Goal: Information Seeking & Learning: Learn about a topic

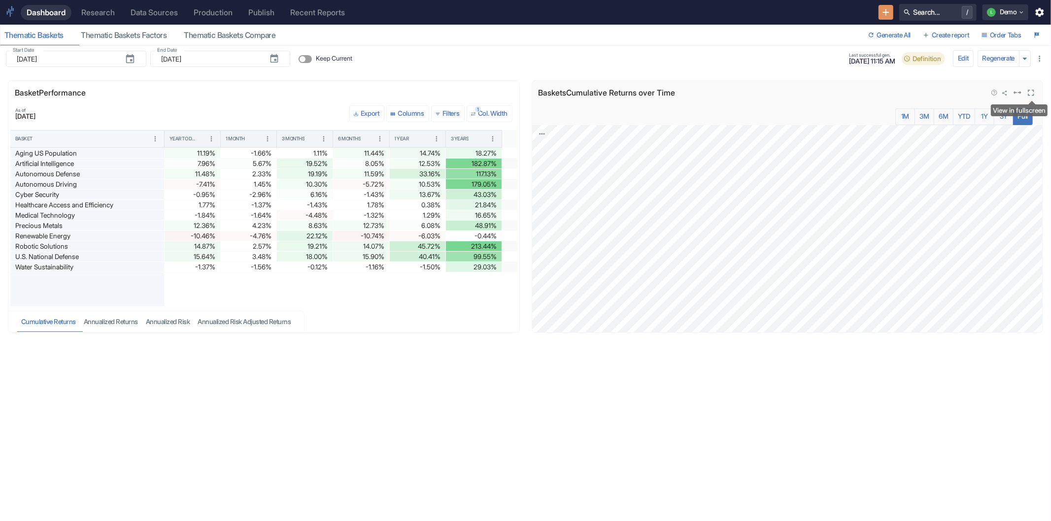
click at [1026, 91] on icon "View in fullscreen" at bounding box center [1031, 93] width 11 height 11
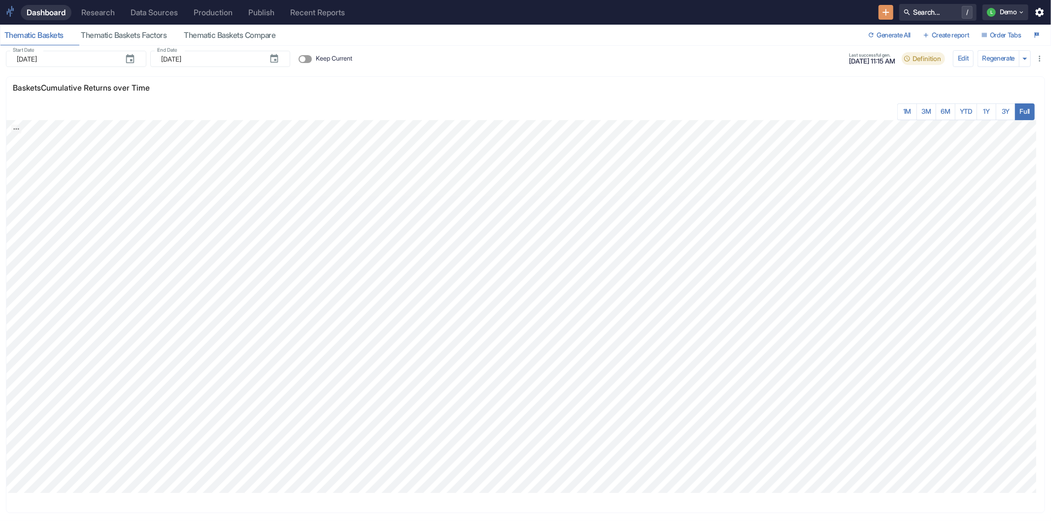
click at [92, 11] on div "Research" at bounding box center [97, 12] width 33 height 9
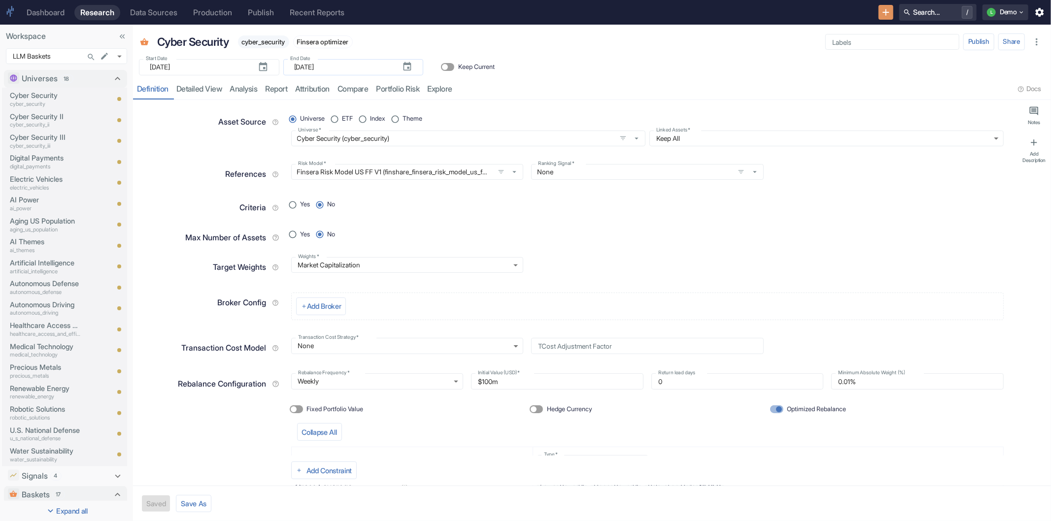
type textarea "x"
click at [57, 111] on p "Cyber Security II" at bounding box center [45, 116] width 71 height 11
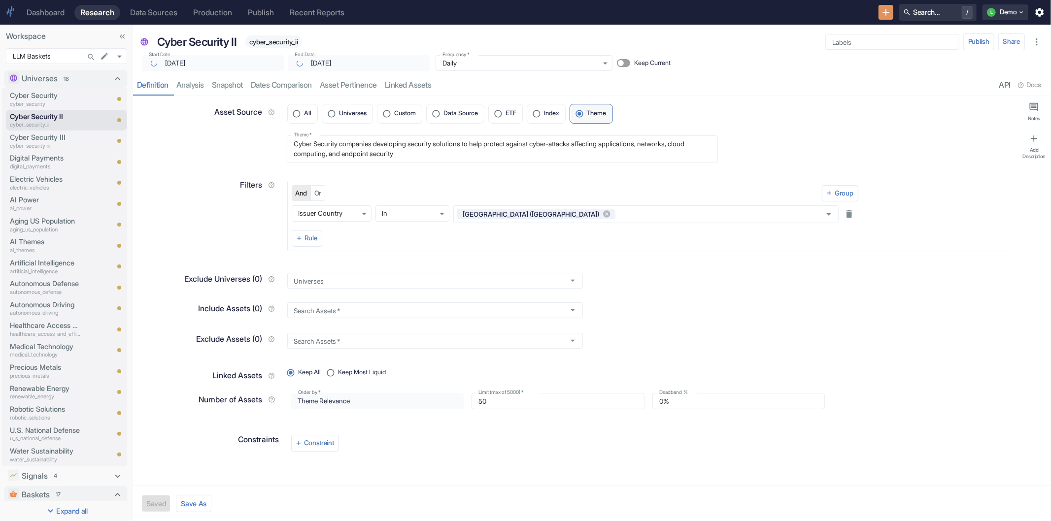
type textarea "x"
click at [51, 96] on p "Cyber Security" at bounding box center [45, 95] width 71 height 11
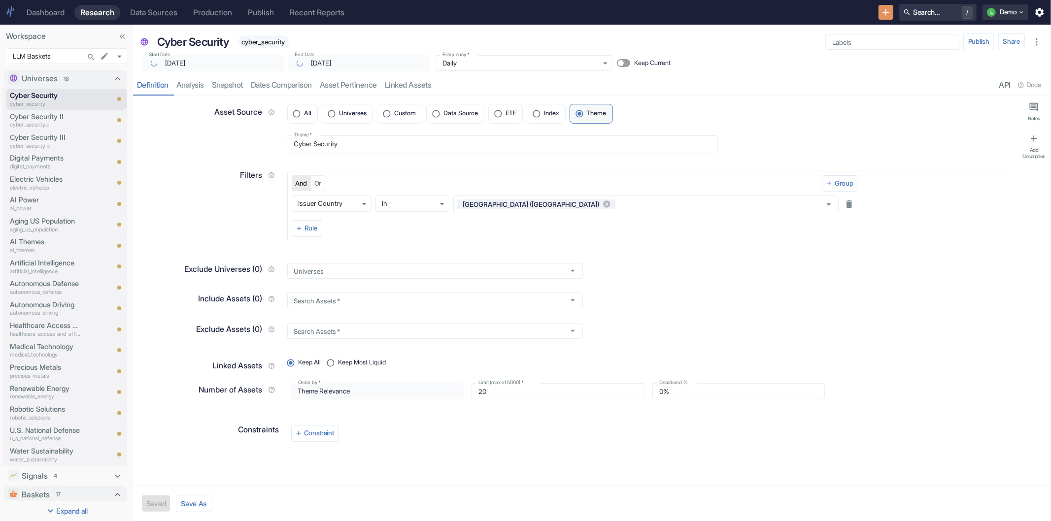
type textarea "x"
drag, startPoint x: 198, startPoint y: 86, endPoint x: 277, endPoint y: 230, distance: 164.7
click at [199, 87] on link "analysis" at bounding box center [189, 85] width 35 height 20
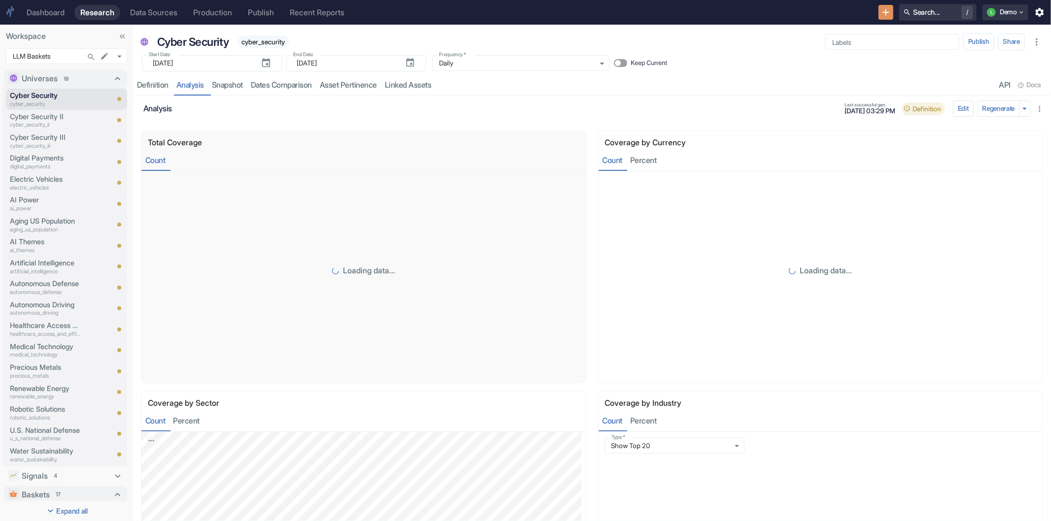
click at [228, 89] on link "Snapshot" at bounding box center [227, 85] width 39 height 20
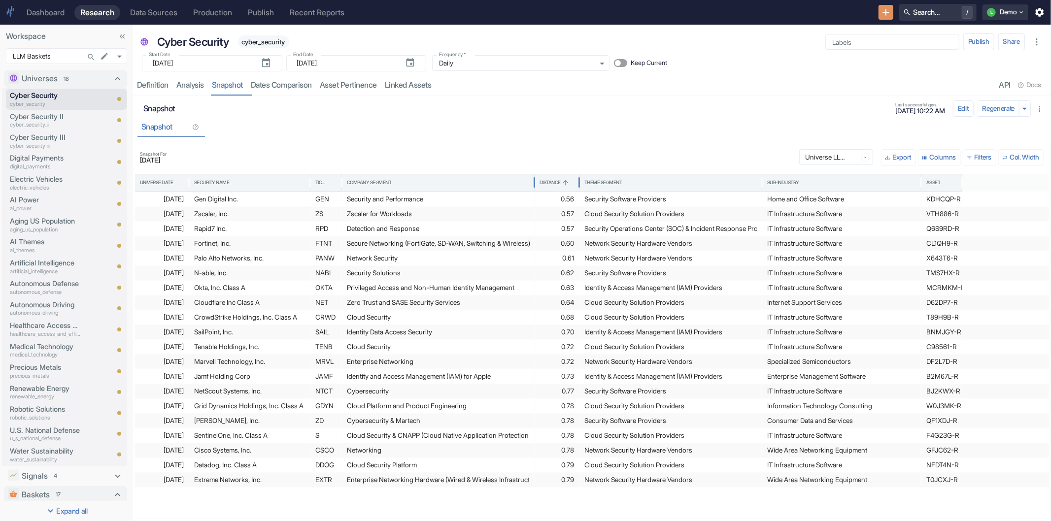
click at [561, 180] on div "Distance" at bounding box center [549, 182] width 21 height 7
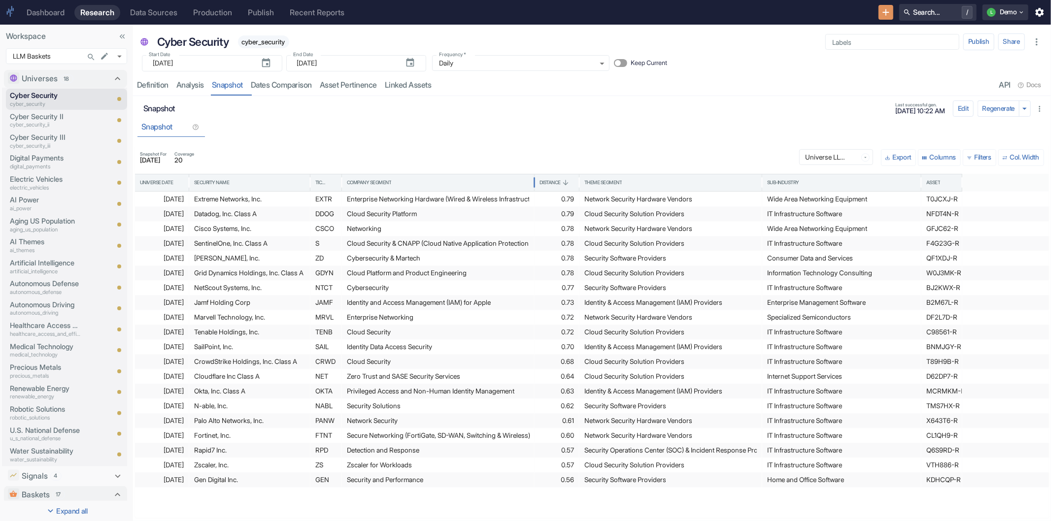
click at [473, 185] on div "Company Segment" at bounding box center [438, 182] width 182 height 17
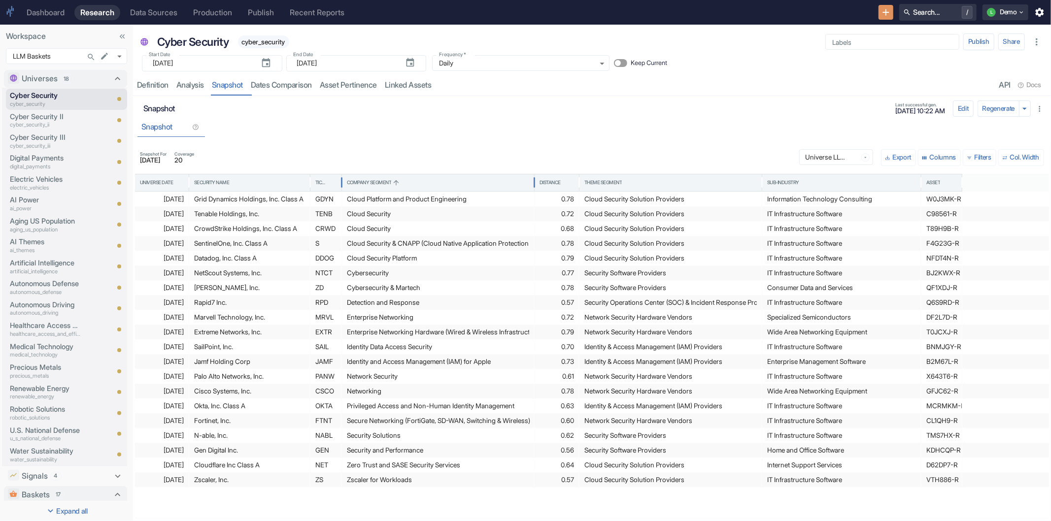
click at [392, 185] on div "Company Segment" at bounding box center [369, 182] width 45 height 7
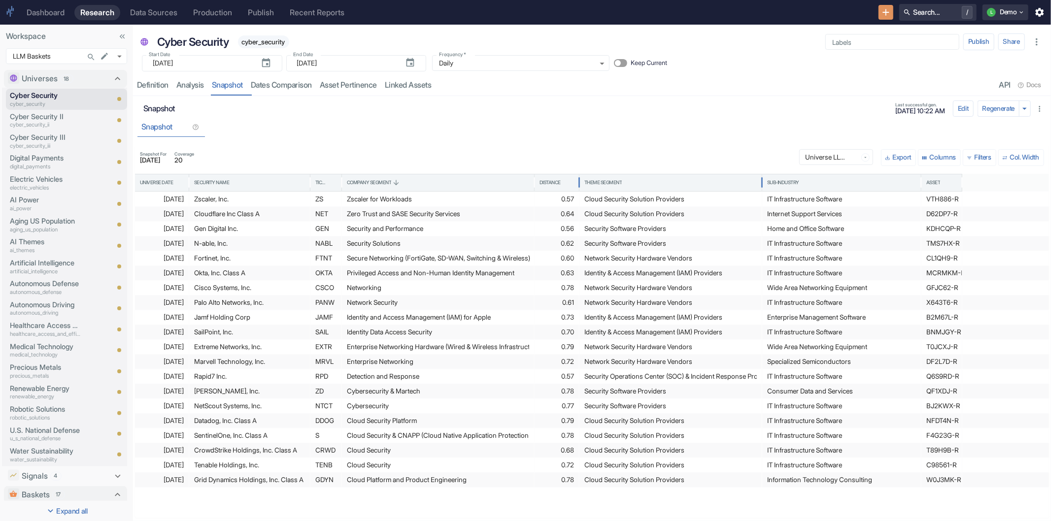
click at [619, 183] on div "Theme Segment" at bounding box center [603, 182] width 38 height 7
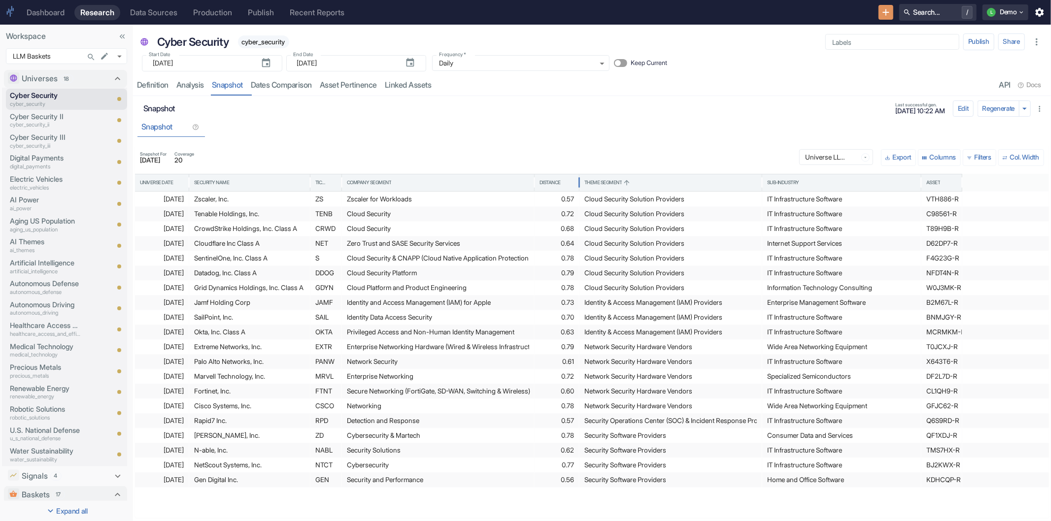
click at [941, 278] on div "2025-06-20 Zscaler, Inc. ZS Zscaler for Workloads 0.57 Cloud Security Solution …" at bounding box center [592, 340] width 914 height 296
click at [775, 122] on div "Snapshot" at bounding box center [591, 127] width 909 height 20
click at [195, 84] on link "analysis" at bounding box center [189, 85] width 35 height 20
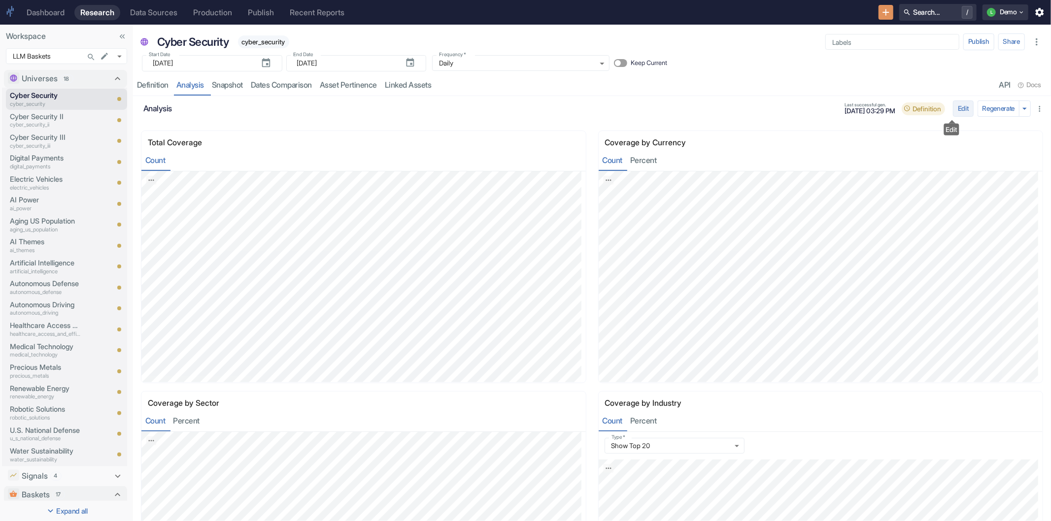
click at [953, 108] on button "Edit" at bounding box center [963, 108] width 21 height 17
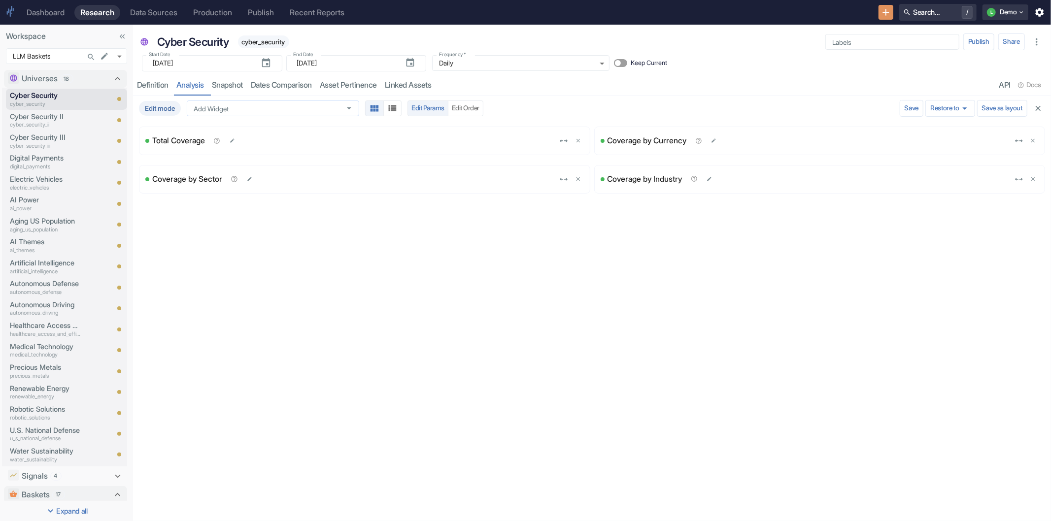
click at [252, 107] on input "Add Widget" at bounding box center [264, 108] width 148 height 9
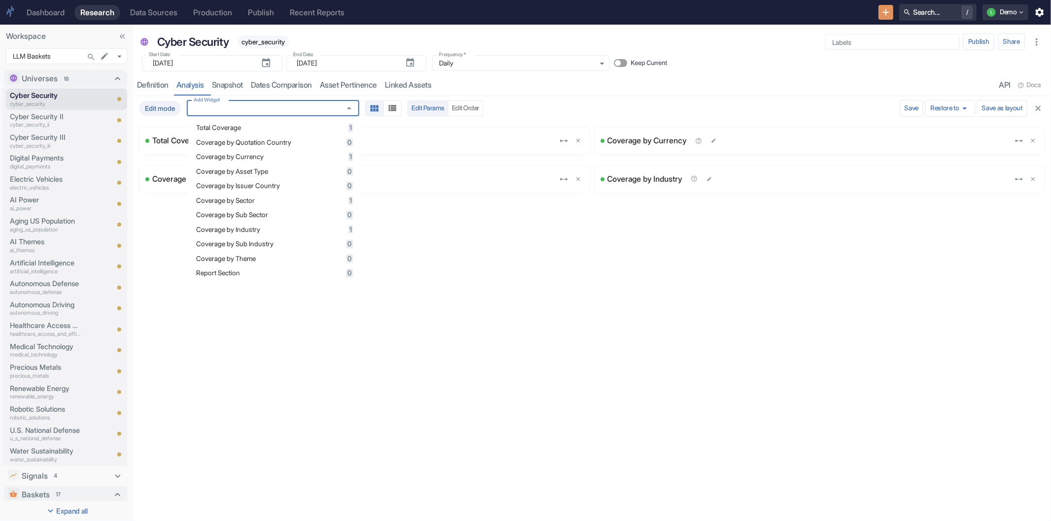
click at [250, 257] on span "Coverage by Theme" at bounding box center [269, 258] width 147 height 7
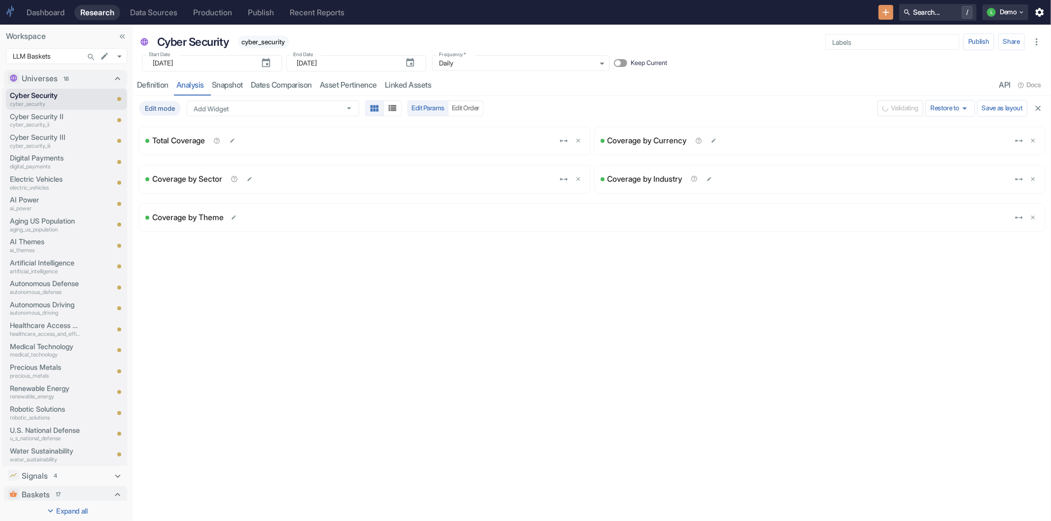
click at [490, 282] on div "Edit mode Add Widget Add Widget Edit Params Edit Order Validating Restore to Sa…" at bounding box center [592, 308] width 918 height 425
click at [857, 107] on button "Save and Run" at bounding box center [873, 108] width 48 height 16
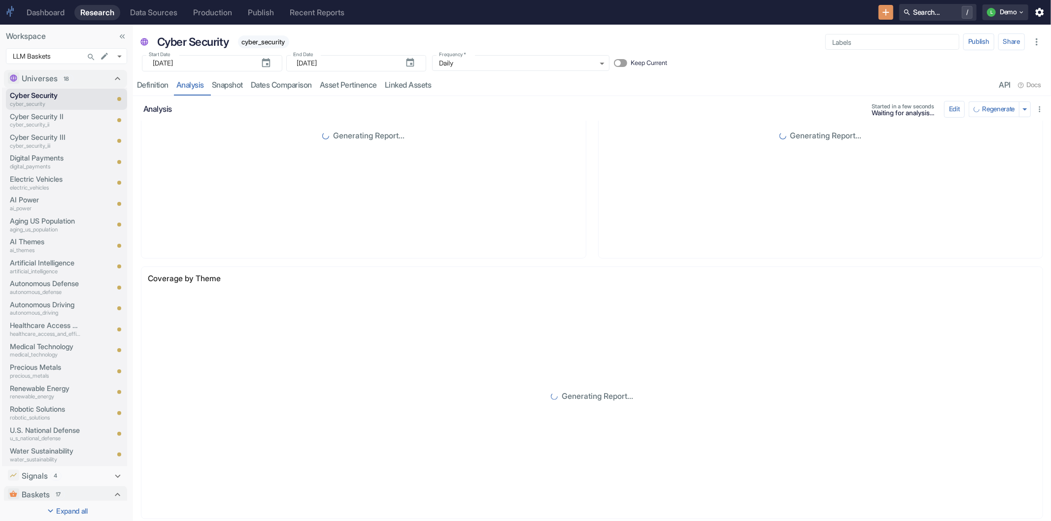
scroll to position [390, 0]
click at [226, 84] on link "Snapshot" at bounding box center [227, 85] width 39 height 20
click at [112, 77] on icon at bounding box center [117, 78] width 11 height 11
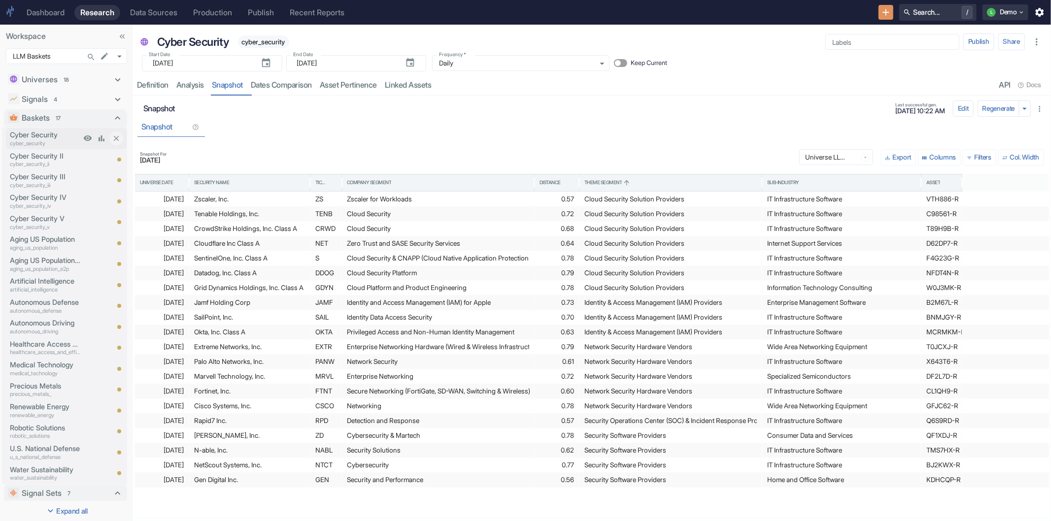
click at [51, 138] on p "Cyber Security" at bounding box center [45, 135] width 71 height 11
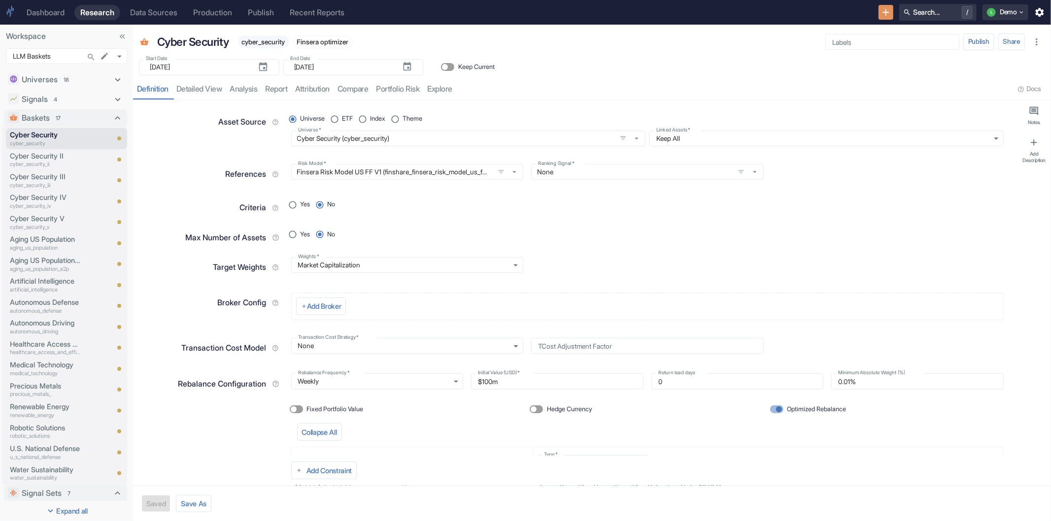
type textarea "x"
click at [199, 91] on link "detailed view" at bounding box center [199, 89] width 54 height 20
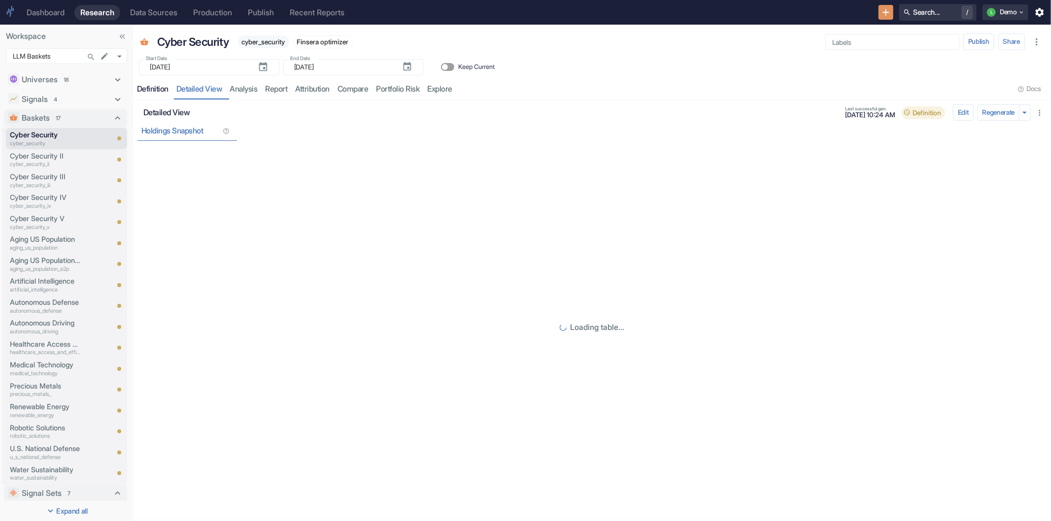
click at [141, 86] on div "Definition" at bounding box center [153, 89] width 32 height 10
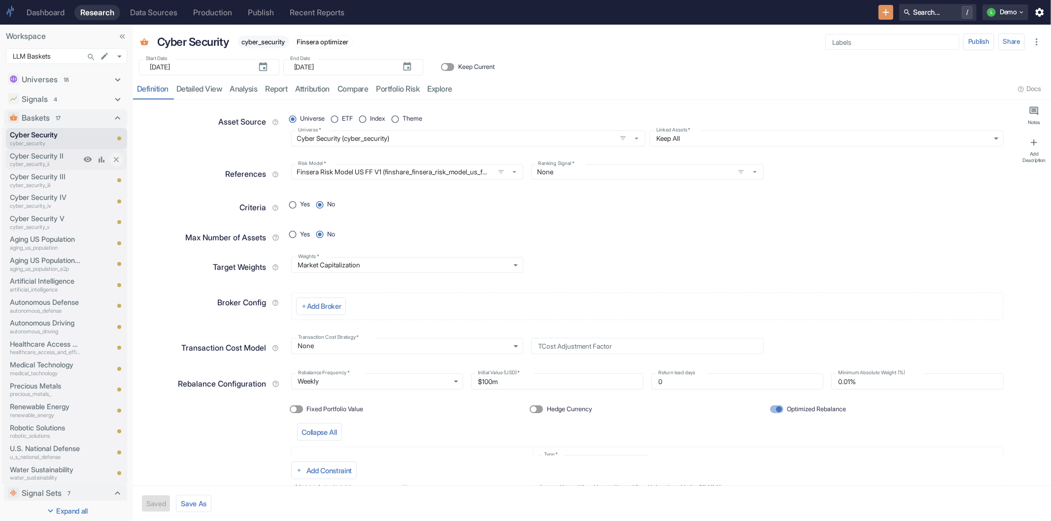
click at [55, 154] on p "Cyber Security II" at bounding box center [45, 156] width 71 height 11
type textarea "x"
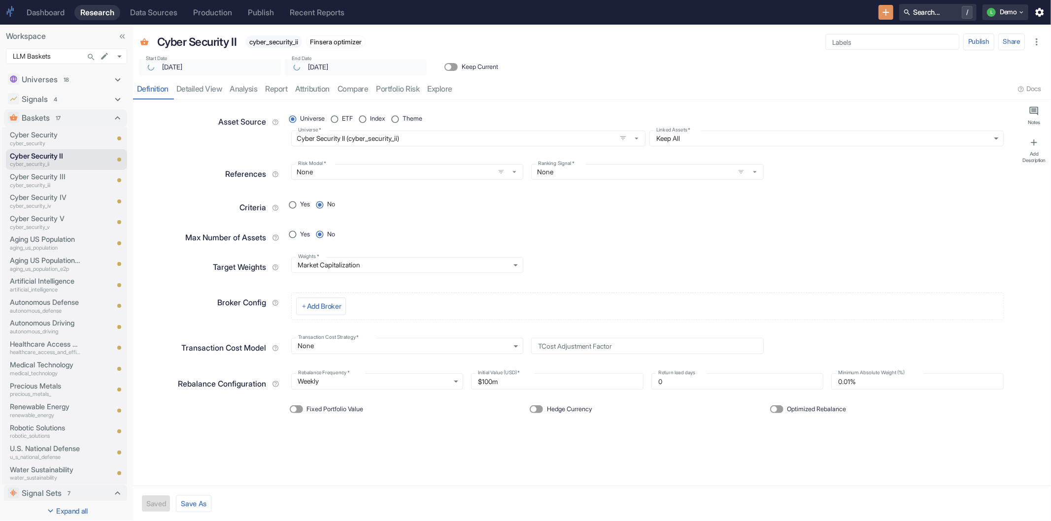
type textarea "x"
click at [353, 90] on link "compare" at bounding box center [352, 89] width 39 height 20
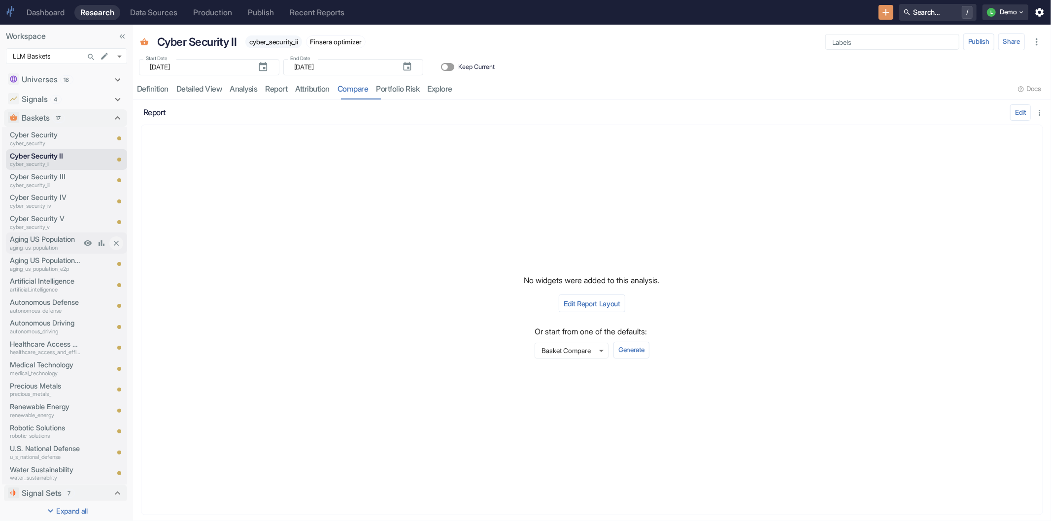
click at [47, 246] on p "aging_us_population" at bounding box center [45, 248] width 71 height 8
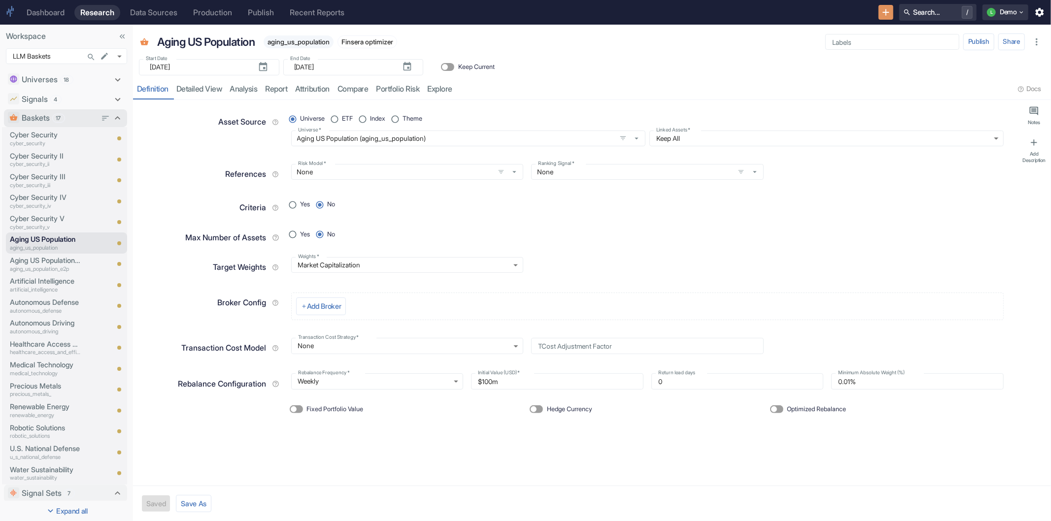
click at [112, 114] on icon at bounding box center [117, 118] width 11 height 11
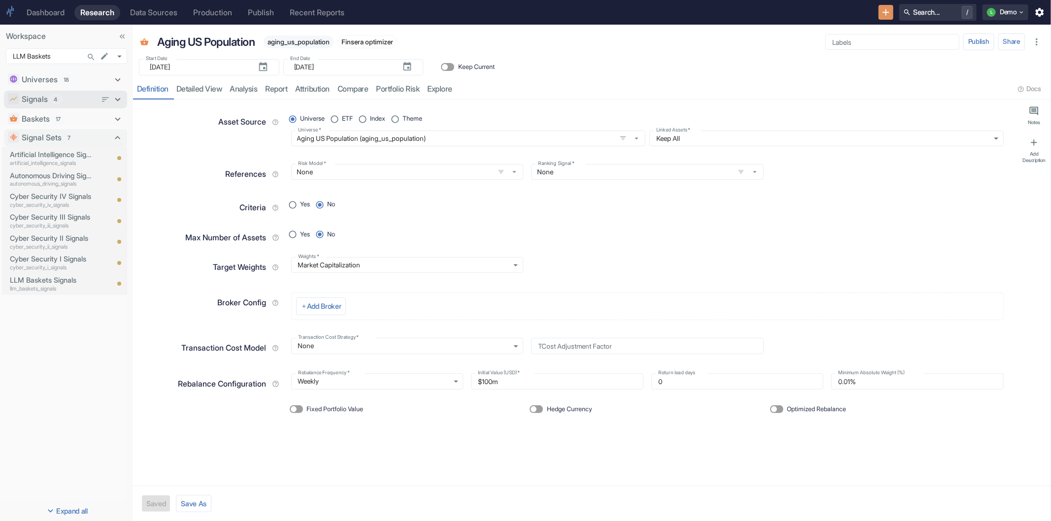
click at [74, 104] on div "Signals 4" at bounding box center [59, 100] width 75 height 12
type textarea "x"
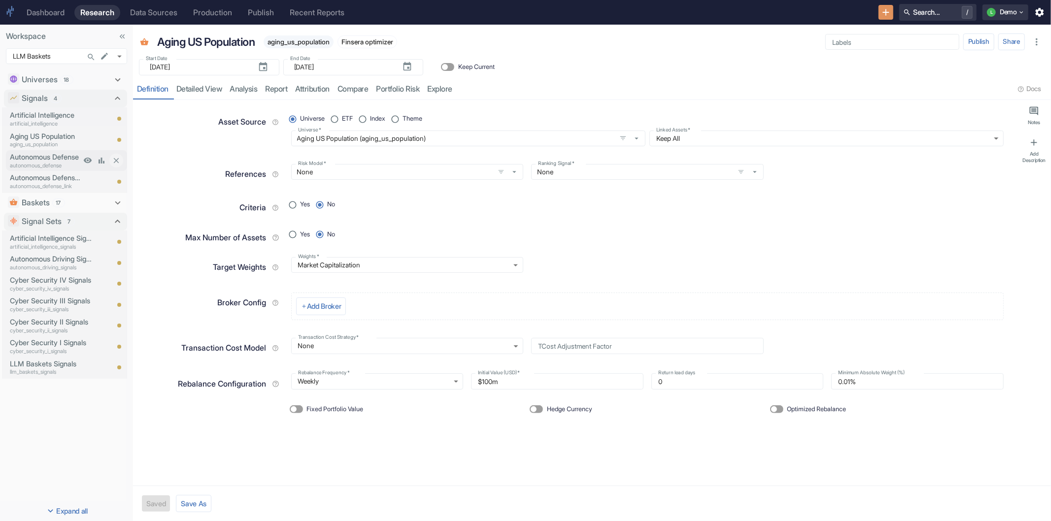
click at [56, 156] on p "Autonomous Defense" at bounding box center [45, 157] width 71 height 11
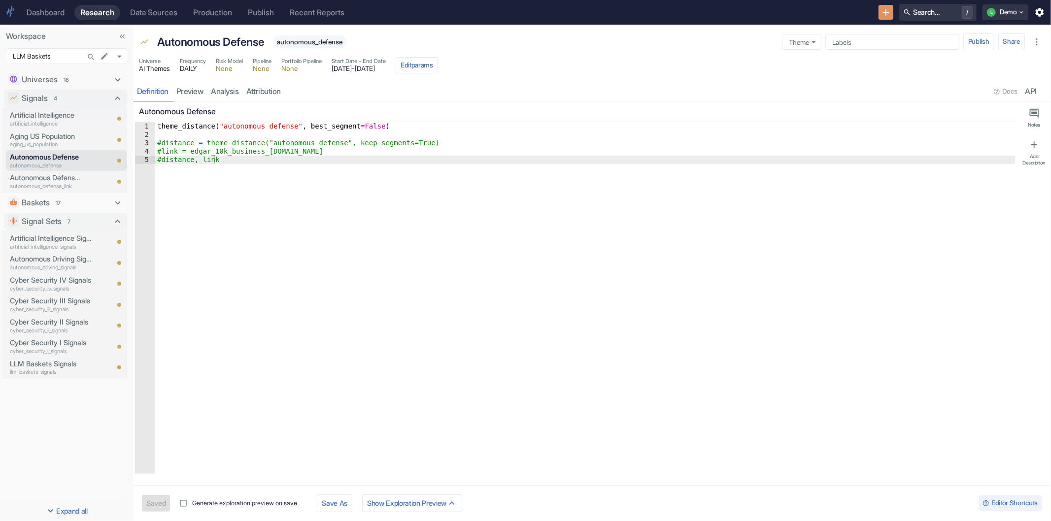
type textarea "x"
type textarea "theme_distance("autonomous defense", best_segment=False)"
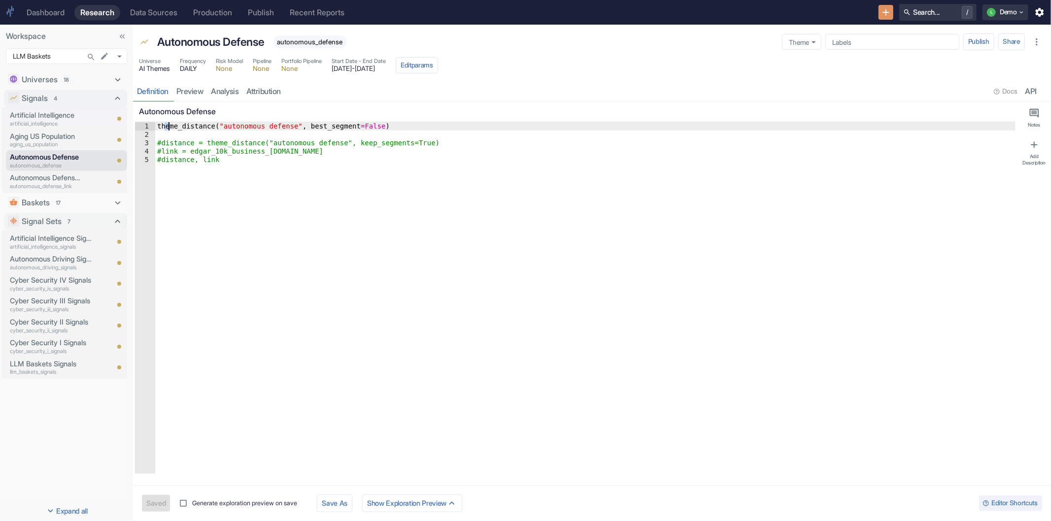
type textarea "x"
drag, startPoint x: 165, startPoint y: 128, endPoint x: 271, endPoint y: 125, distance: 106.4
click at [271, 125] on div "theme_distance ( "autonomous defense" , best_segment = False ) #distance = them…" at bounding box center [585, 306] width 860 height 368
click at [52, 133] on p "Aging US Population" at bounding box center [45, 136] width 71 height 11
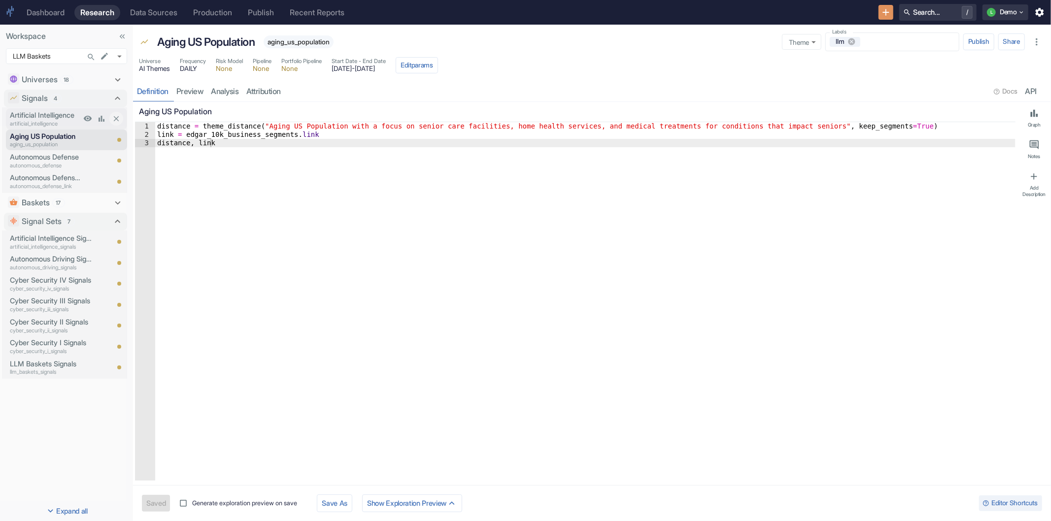
type textarea "x"
click at [55, 119] on p "Artificial Intelligence" at bounding box center [45, 115] width 71 height 11
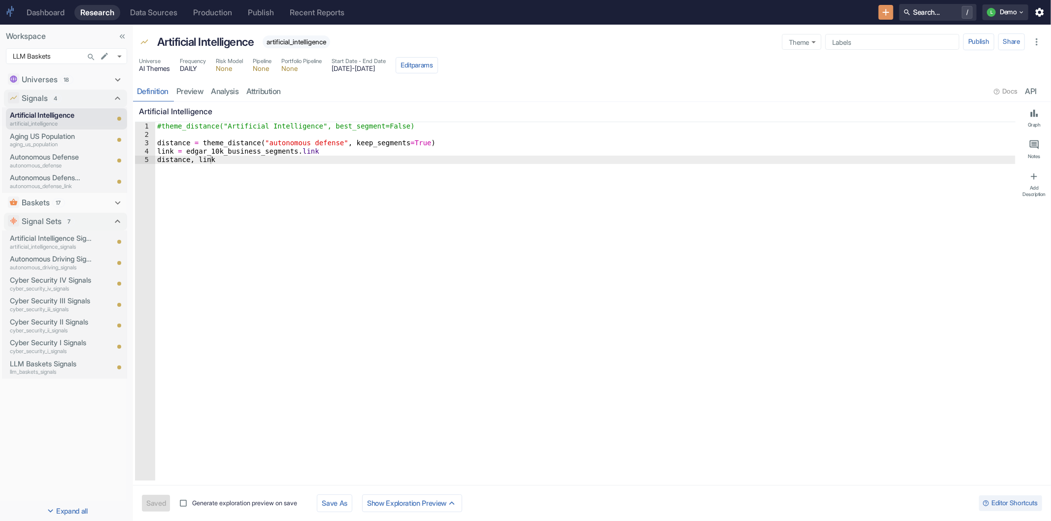
type textarea "x"
click at [48, 174] on p "Autonomous Defense Link" at bounding box center [45, 177] width 71 height 11
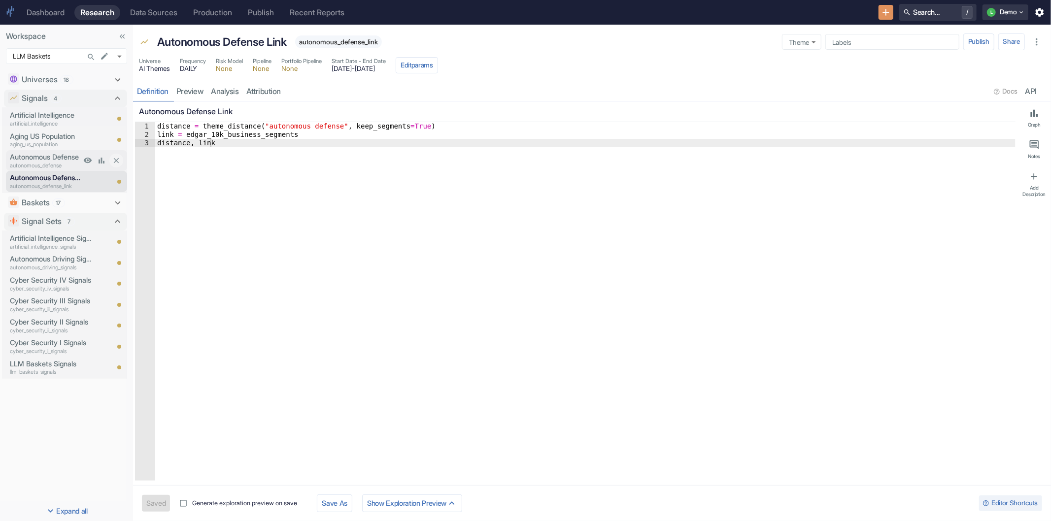
type textarea "x"
click at [52, 139] on p "Aging US Population" at bounding box center [45, 136] width 71 height 11
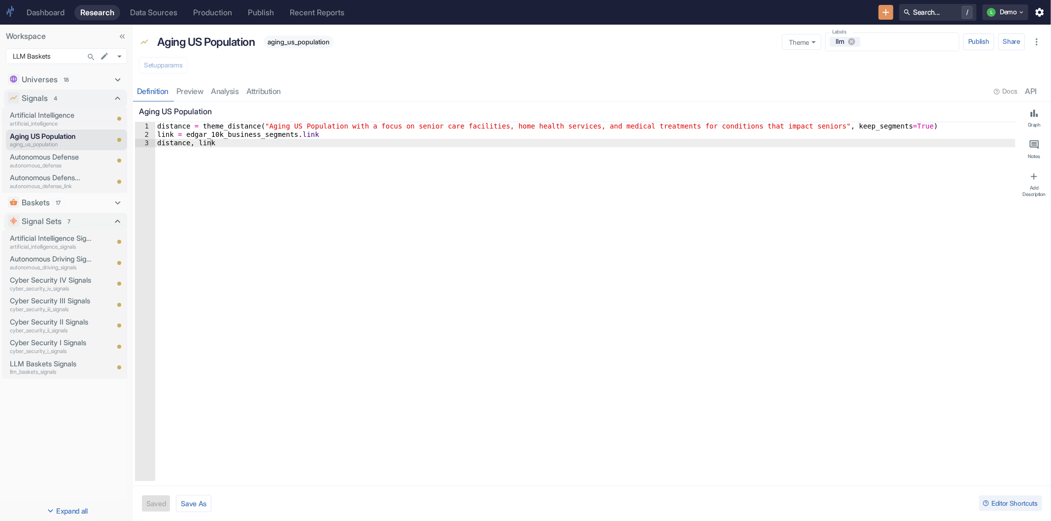
type textarea "x"
click at [75, 159] on p "Autonomous Defense" at bounding box center [45, 157] width 71 height 11
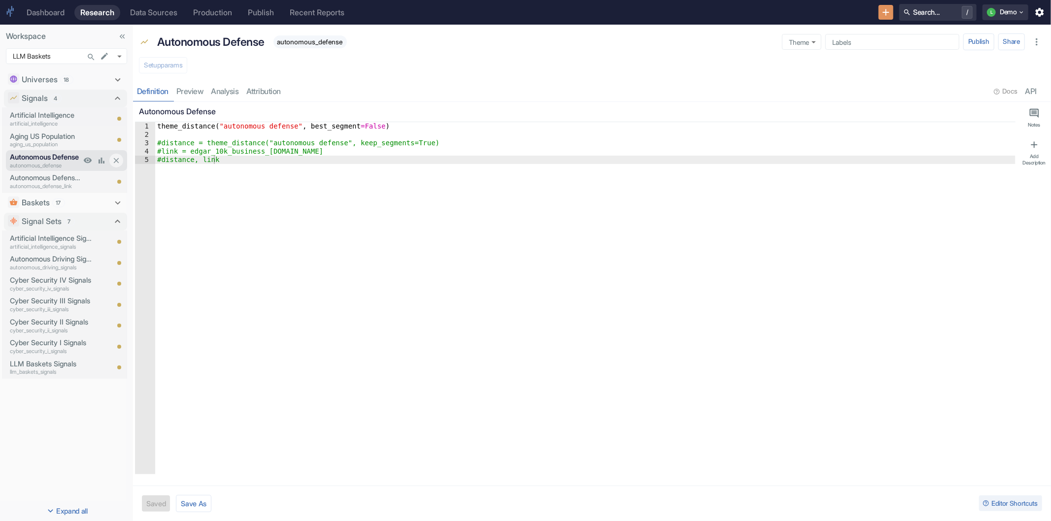
type textarea "x"
click at [190, 87] on link "preview" at bounding box center [189, 91] width 35 height 20
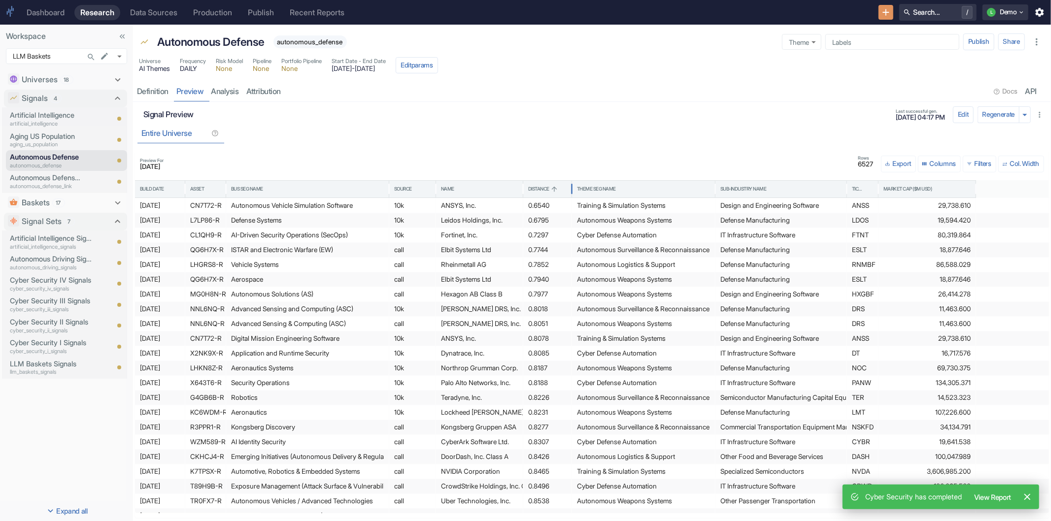
click at [542, 191] on div "Distance" at bounding box center [538, 189] width 21 height 7
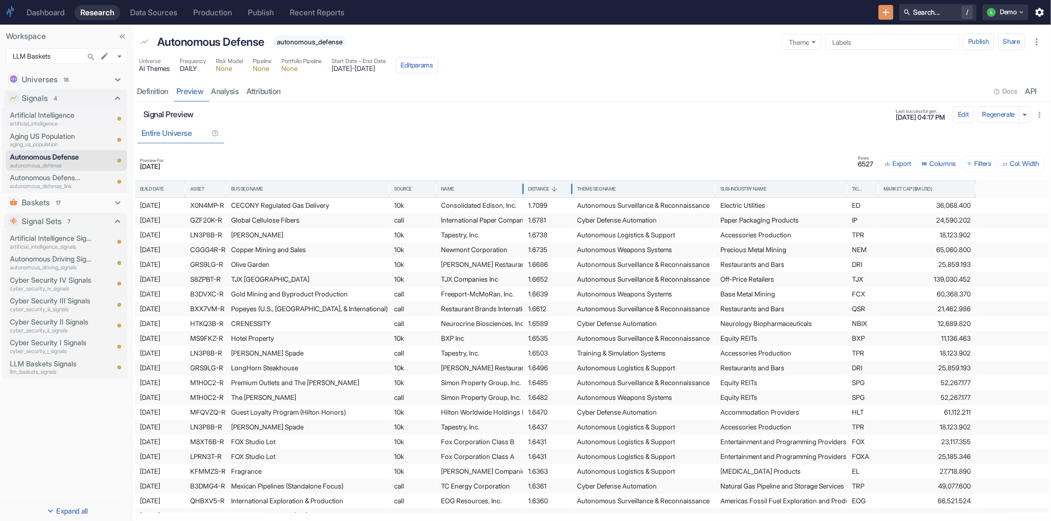
click at [542, 191] on div "Distance" at bounding box center [538, 189] width 21 height 7
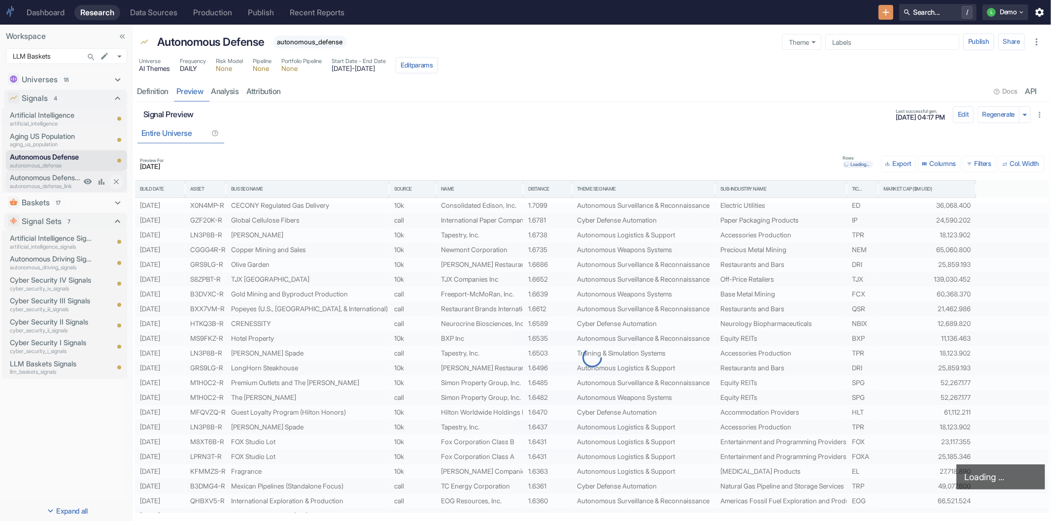
click at [38, 186] on p "autonomous_defense_link" at bounding box center [45, 186] width 71 height 8
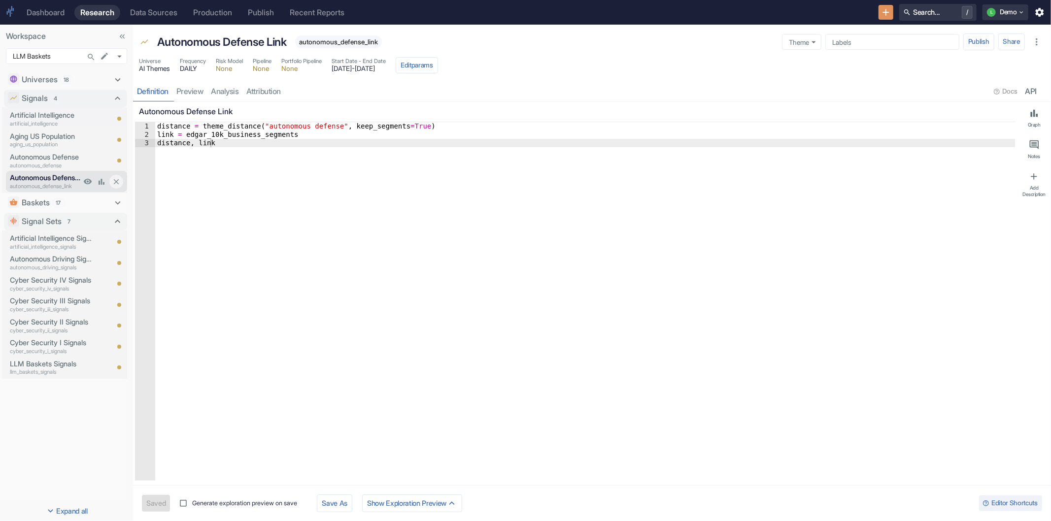
type textarea "x"
click at [190, 89] on link "preview" at bounding box center [189, 91] width 35 height 20
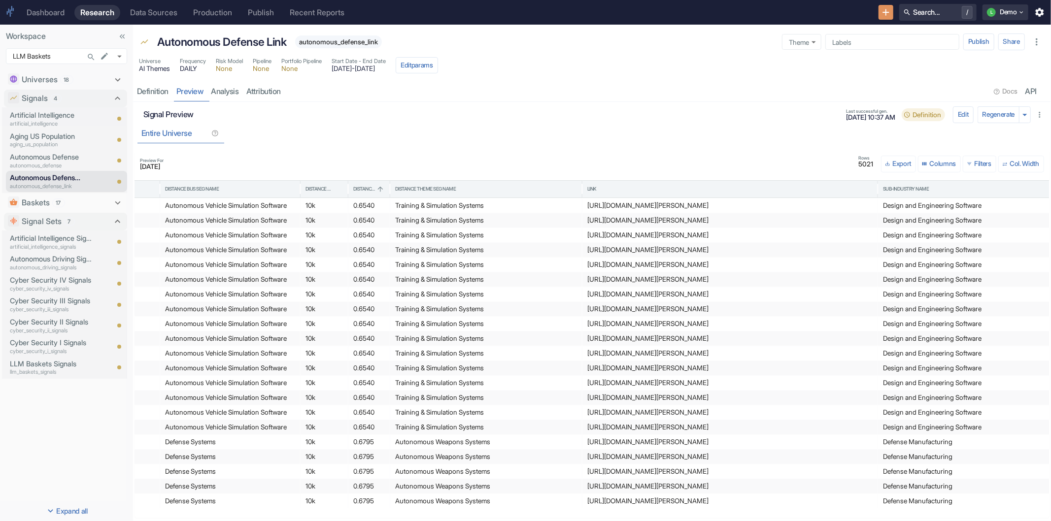
scroll to position [0, 354]
click at [608, 204] on div "https://www.sec.gov/Archives/edgar/data/1013462/000101346224000007/anss-2023123…" at bounding box center [726, 206] width 285 height 14
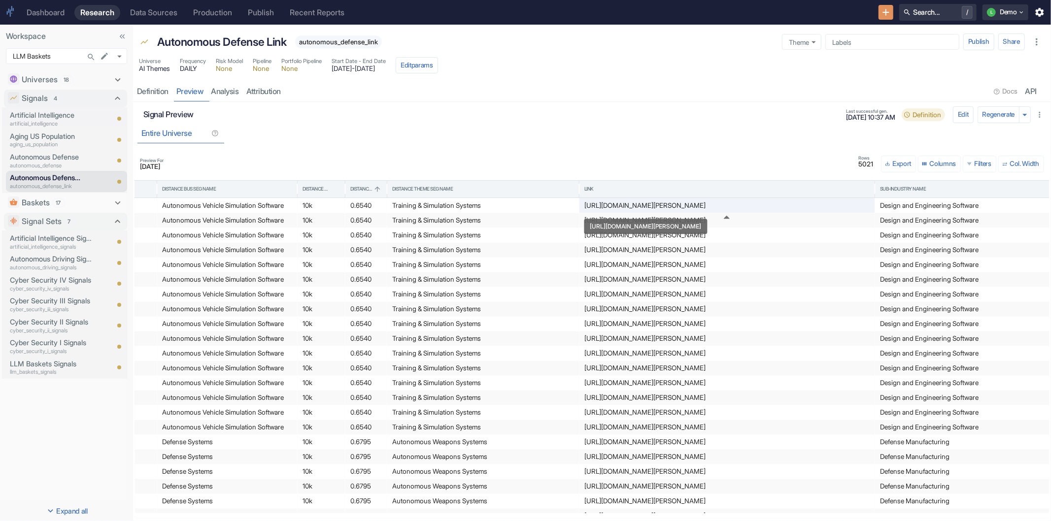
click at [595, 206] on div "https://www.sec.gov/Archives/edgar/data/1013462/000101346224000007/anss-2023123…" at bounding box center [726, 206] width 285 height 14
drag, startPoint x: 584, startPoint y: 207, endPoint x: 783, endPoint y: 212, distance: 199.1
click at [783, 212] on div "https://www.sec.gov/Archives/edgar/data/1013462/000101346224000007/anss-2023123…" at bounding box center [726, 206] width 285 height 14
drag, startPoint x: 783, startPoint y: 207, endPoint x: 753, endPoint y: 135, distance: 78.1
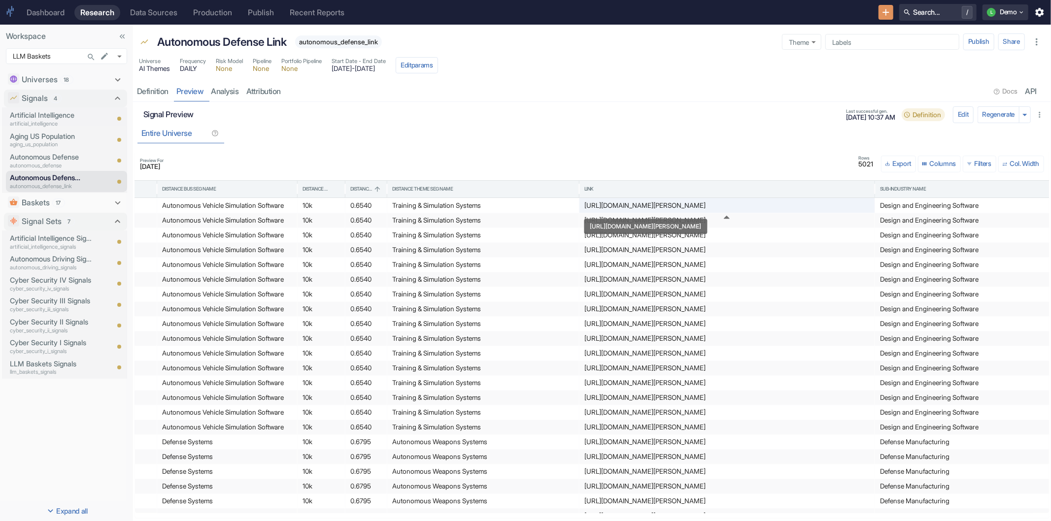
click at [751, 135] on div "Entire Universe" at bounding box center [591, 133] width 909 height 20
drag, startPoint x: 847, startPoint y: 208, endPoint x: 746, endPoint y: 210, distance: 101.5
click at [746, 210] on div "https://www.sec.gov/Archives/edgar/data/1013462/000101346224000007/anss-2023123…" at bounding box center [726, 206] width 285 height 14
drag, startPoint x: 746, startPoint y: 206, endPoint x: 666, endPoint y: 132, distance: 109.1
click at [660, 128] on div "Entire Universe" at bounding box center [591, 133] width 909 height 20
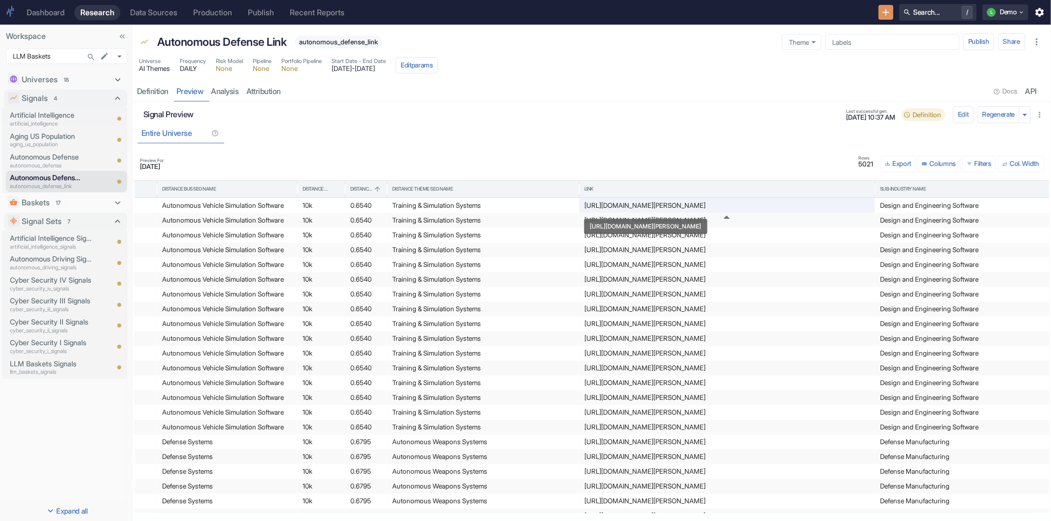
click at [658, 200] on div "https://www.sec.gov/Archives/edgar/data/1013462/000101346224000007/anss-2023123…" at bounding box center [726, 206] width 285 height 14
click at [806, 209] on div "https://www.sec.gov/Archives/edgar/data/1013462/000101346224000007/anss-2023123…" at bounding box center [726, 206] width 285 height 14
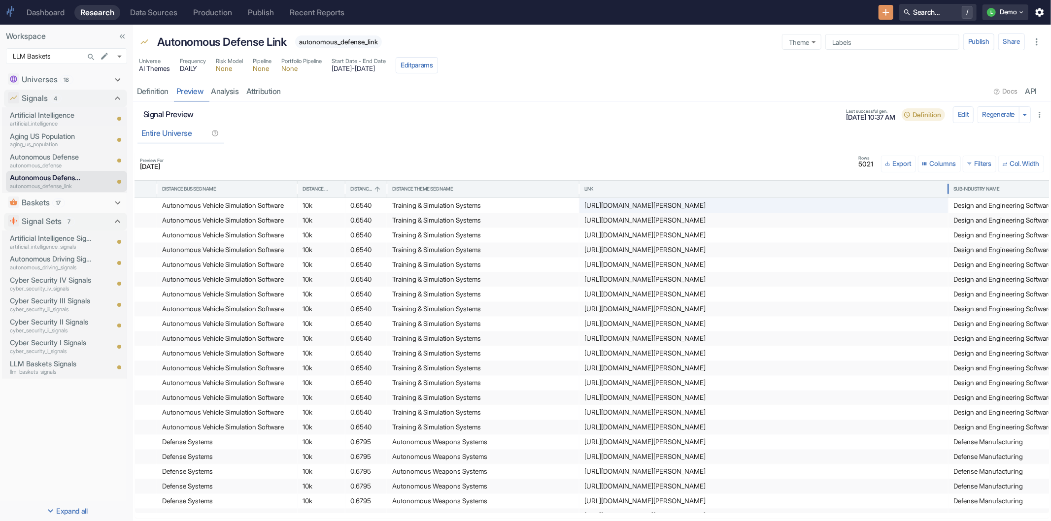
drag, startPoint x: 875, startPoint y: 190, endPoint x: 949, endPoint y: 186, distance: 73.5
click at [949, 186] on div at bounding box center [948, 189] width 5 height 22
click at [863, 200] on div "https://www.sec.gov/Archives/edgar/data/1013462/000101346224000007/anss-2023123…" at bounding box center [763, 206] width 359 height 14
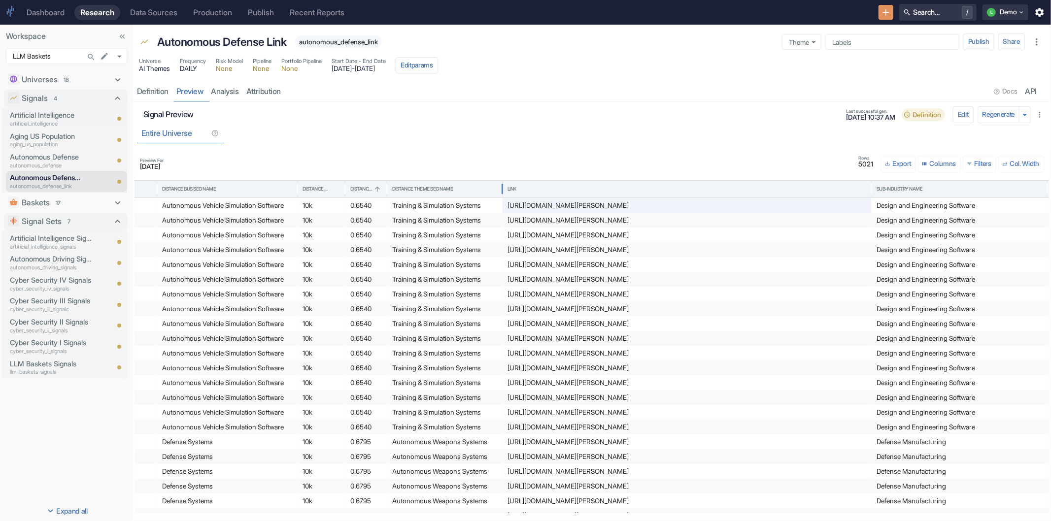
drag, startPoint x: 577, startPoint y: 186, endPoint x: 500, endPoint y: 198, distance: 77.7
click at [500, 198] on div at bounding box center [502, 189] width 5 height 22
drag, startPoint x: 557, startPoint y: 205, endPoint x: 585, endPoint y: 167, distance: 47.2
click at [585, 167] on div "Preview For 2025-06-25" at bounding box center [497, 164] width 714 height 12
click at [590, 207] on div "https://www.sec.gov/Archives/edgar/data/1013462/000101346224000007/anss-2023123…" at bounding box center [686, 206] width 359 height 14
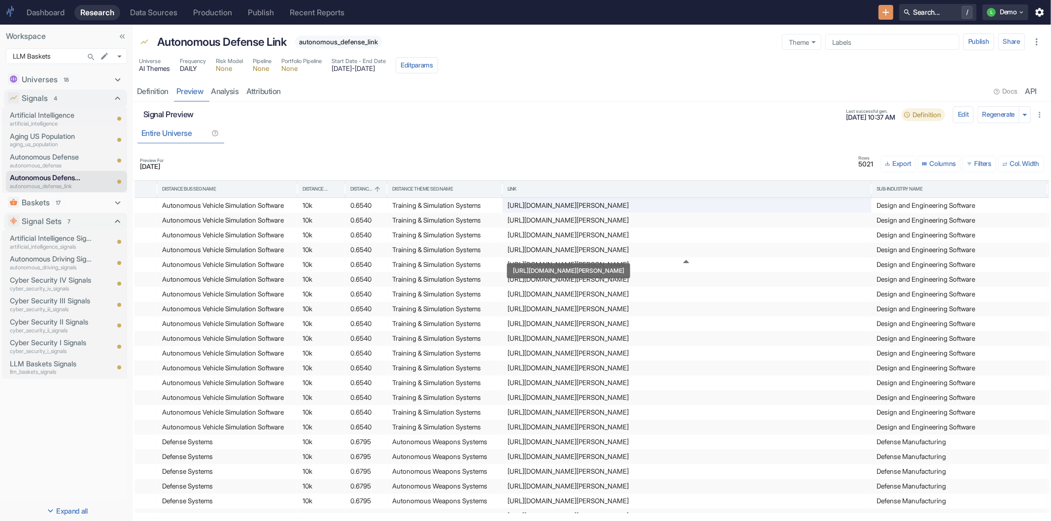
click at [557, 274] on div "https://www.sec.gov/Archives/edgar/data/1013462/000101346225000009/anss-2024123…" at bounding box center [568, 270] width 123 height 15
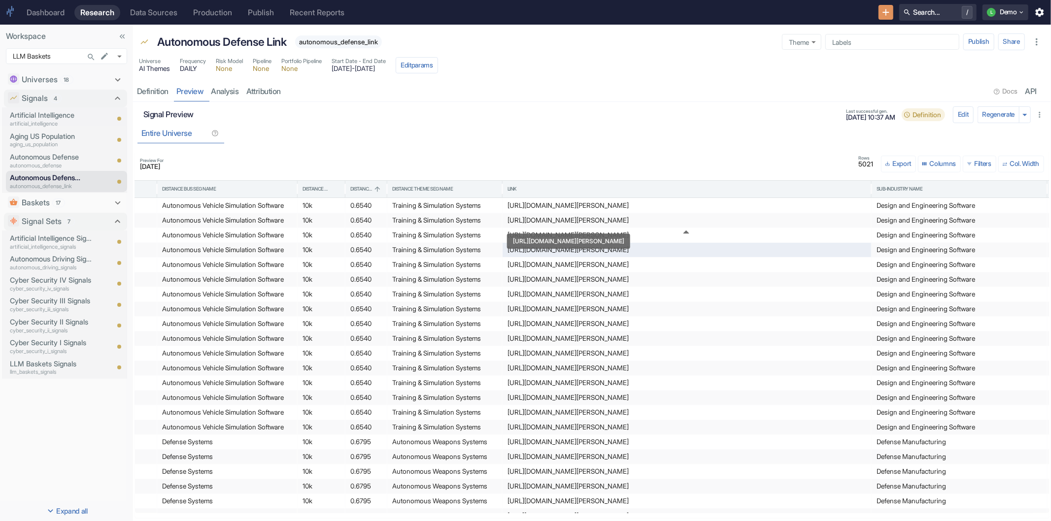
click at [559, 227] on div "https://www.sec.gov/Archives/edgar/data/1013462/000101346225000009/anss-2024123…" at bounding box center [686, 220] width 359 height 14
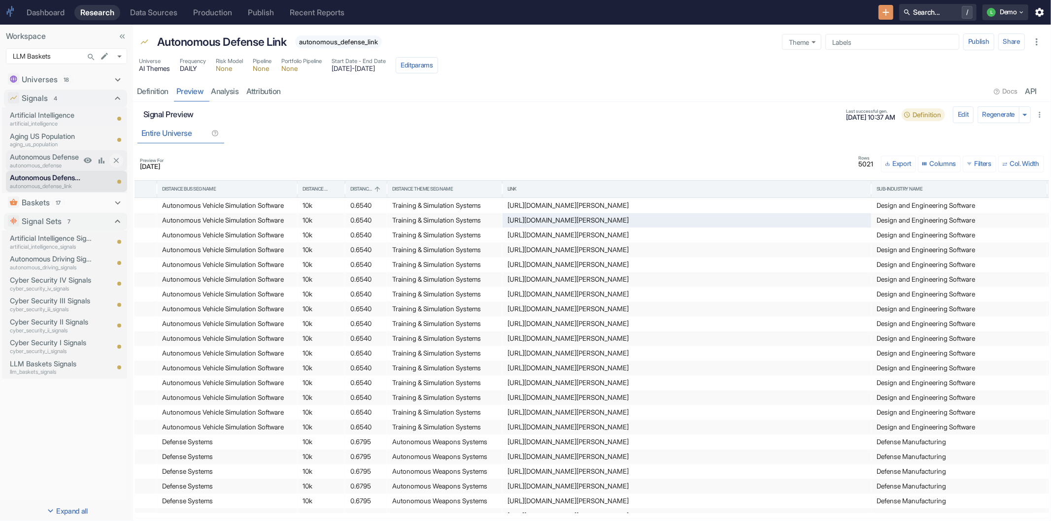
click at [46, 162] on p "autonomous_defense" at bounding box center [45, 166] width 71 height 8
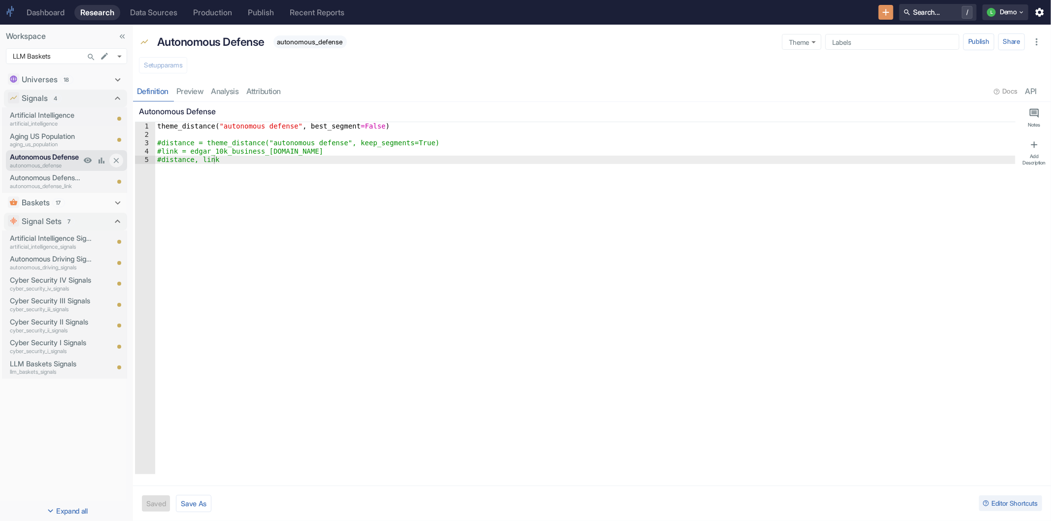
type textarea "x"
click at [33, 126] on p "artificial_intelligence" at bounding box center [45, 124] width 71 height 8
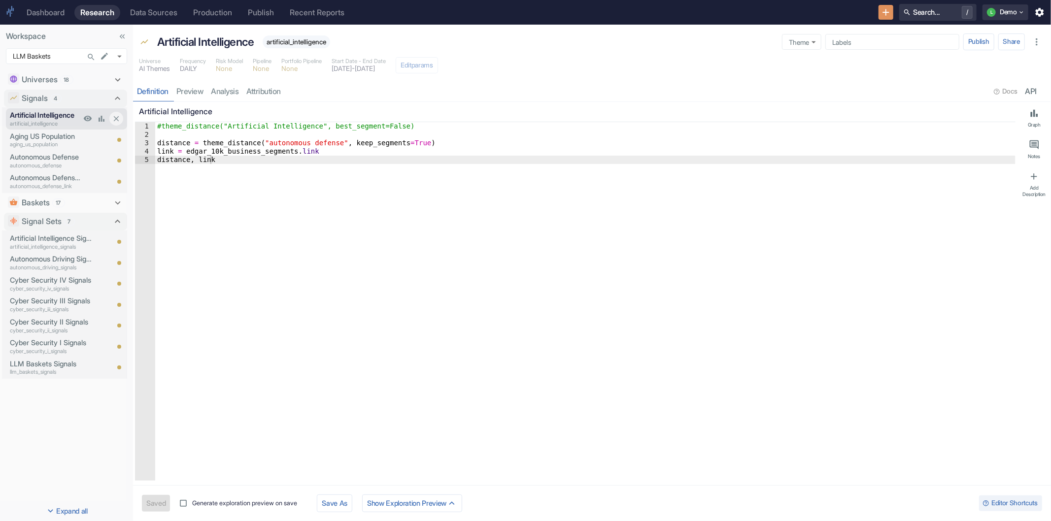
type textarea "x"
click at [181, 96] on link "preview" at bounding box center [189, 91] width 35 height 20
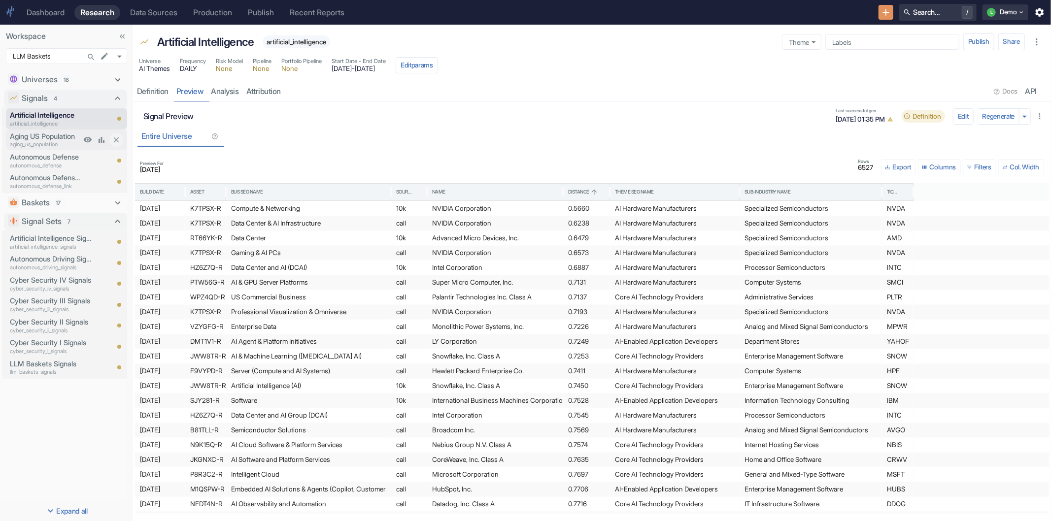
click at [39, 146] on p "aging_us_population" at bounding box center [45, 144] width 71 height 8
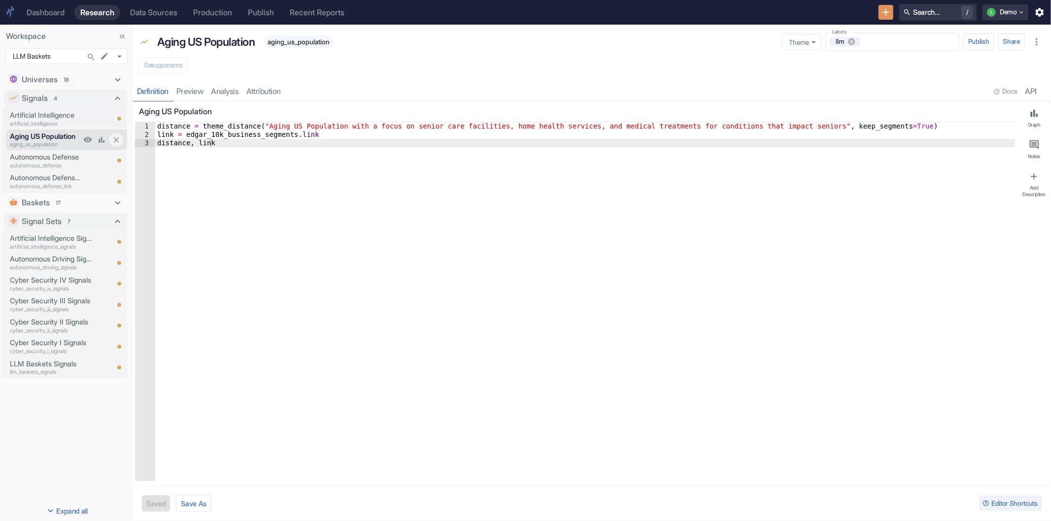
type textarea "x"
click at [56, 162] on p "autonomous_defense" at bounding box center [45, 166] width 71 height 8
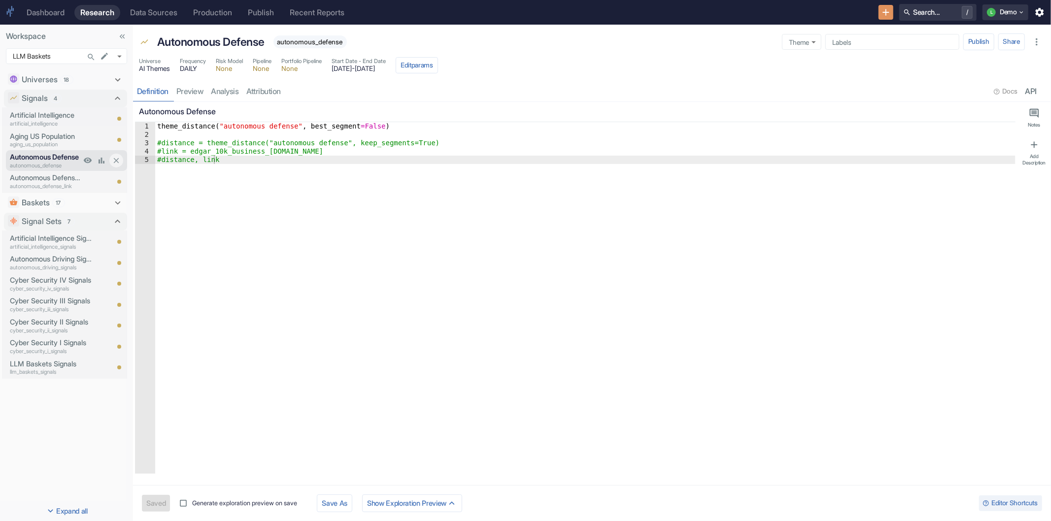
type textarea "x"
click at [50, 173] on p "Autonomous Defense Link" at bounding box center [45, 177] width 71 height 11
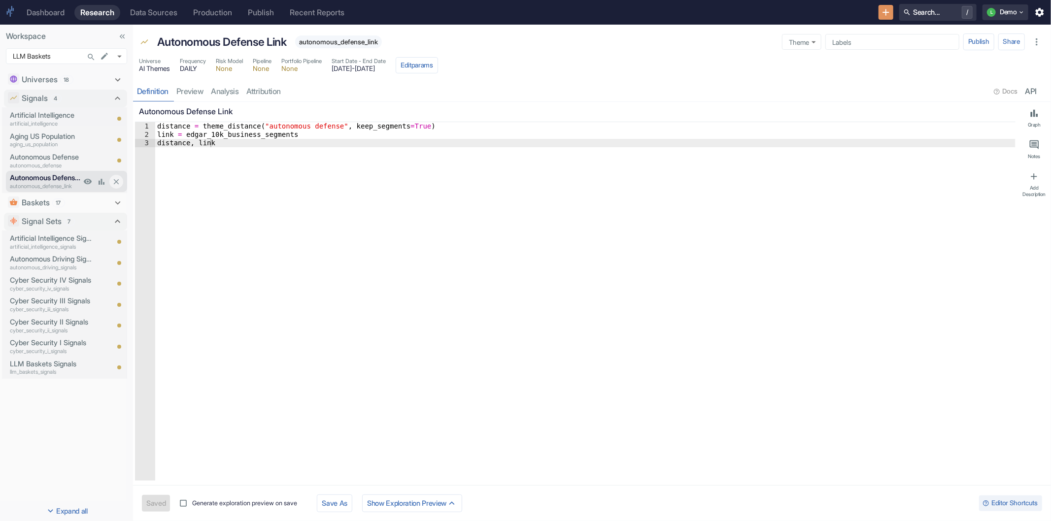
type textarea "x"
click at [48, 163] on p "autonomous_defense" at bounding box center [45, 166] width 71 height 8
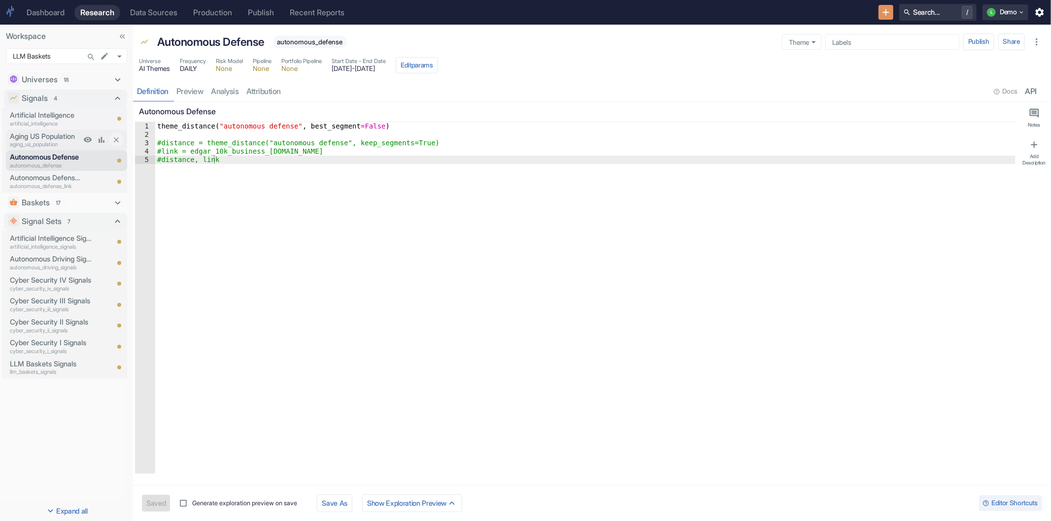
type textarea "x"
click at [49, 138] on p "Aging US Population" at bounding box center [45, 136] width 71 height 11
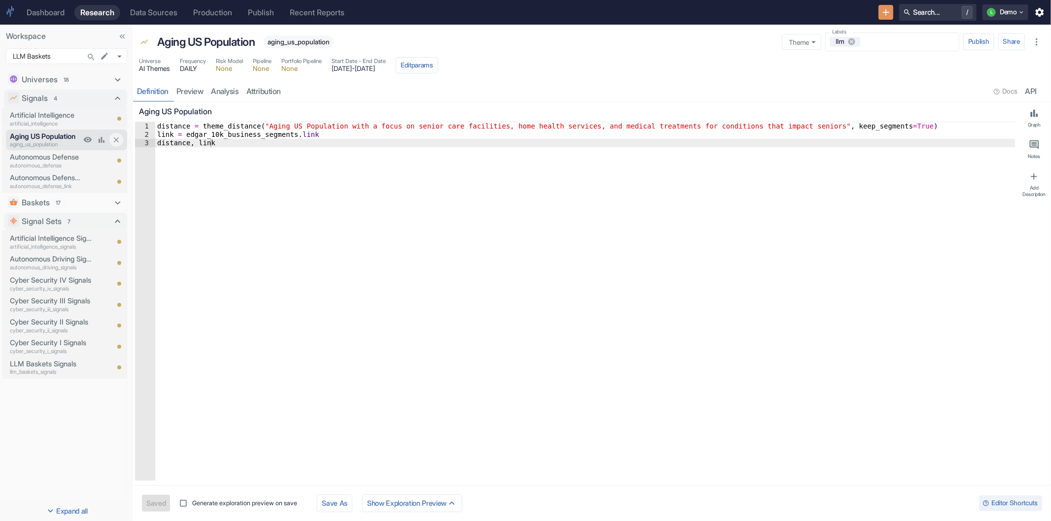
type textarea "x"
